Goal: Find specific page/section: Find specific page/section

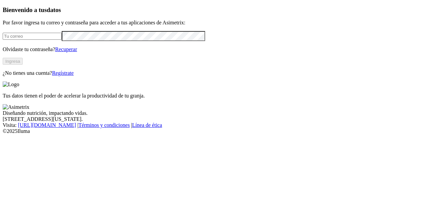
type input "[PERSON_NAME][EMAIL_ADDRESS][PERSON_NAME][DOMAIN_NAME]"
click at [23, 65] on button "Ingresa" at bounding box center [13, 61] width 20 height 7
